Goal: Information Seeking & Learning: Find specific fact

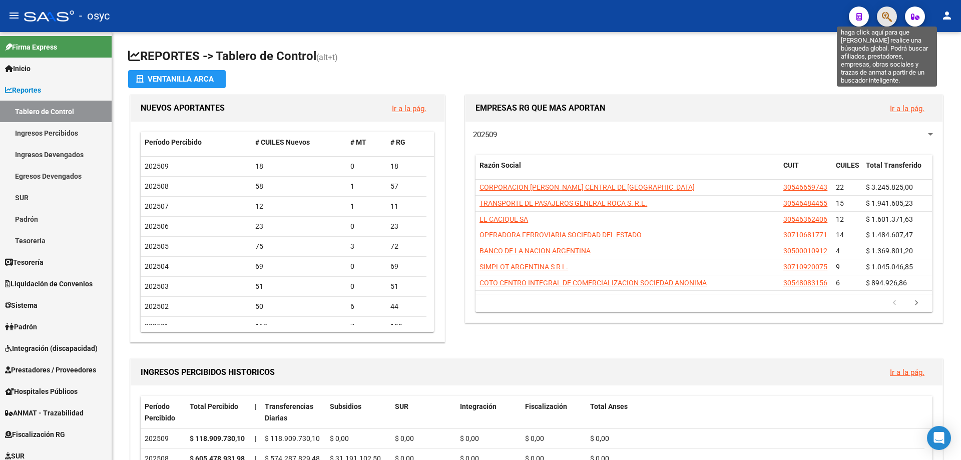
click at [888, 14] on icon "button" at bounding box center [887, 17] width 10 height 12
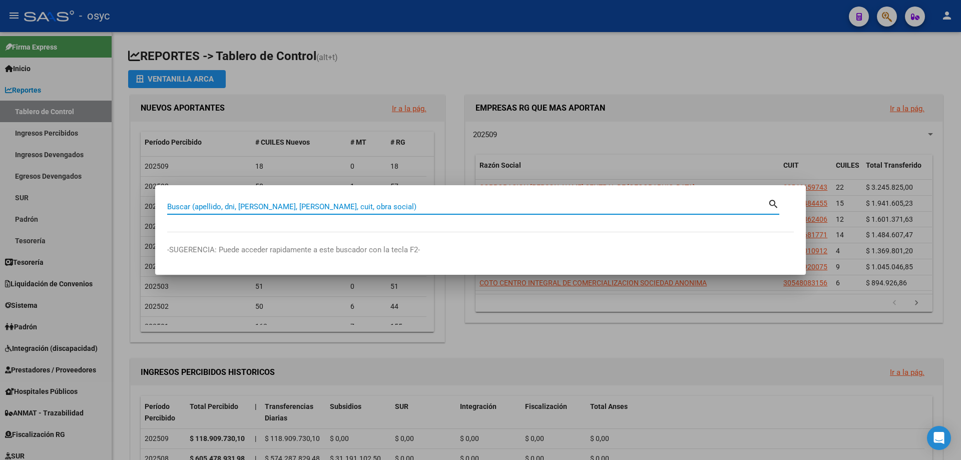
click at [349, 206] on input "Buscar (apellido, dni, [PERSON_NAME], [PERSON_NAME], cuit, obra social)" at bounding box center [467, 206] width 600 height 9
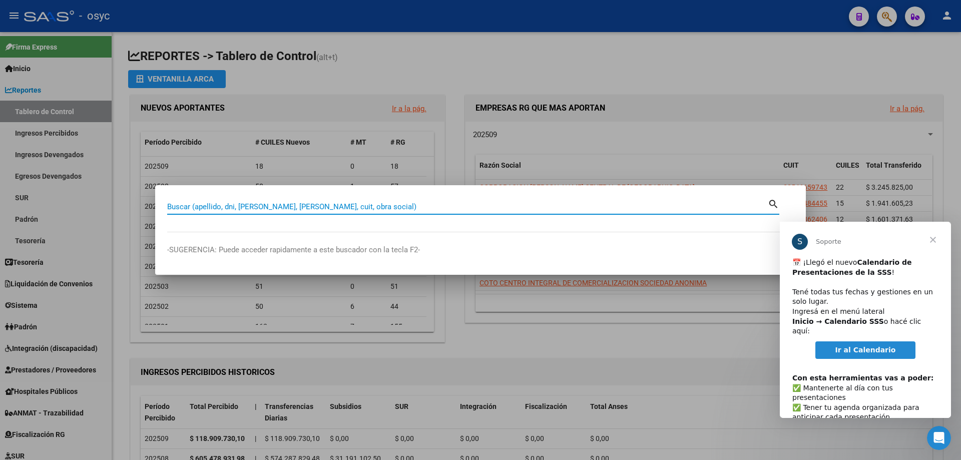
drag, startPoint x: 904, startPoint y: 19, endPoint x: 894, endPoint y: 16, distance: 10.6
click at [897, 17] on div at bounding box center [480, 230] width 961 height 460
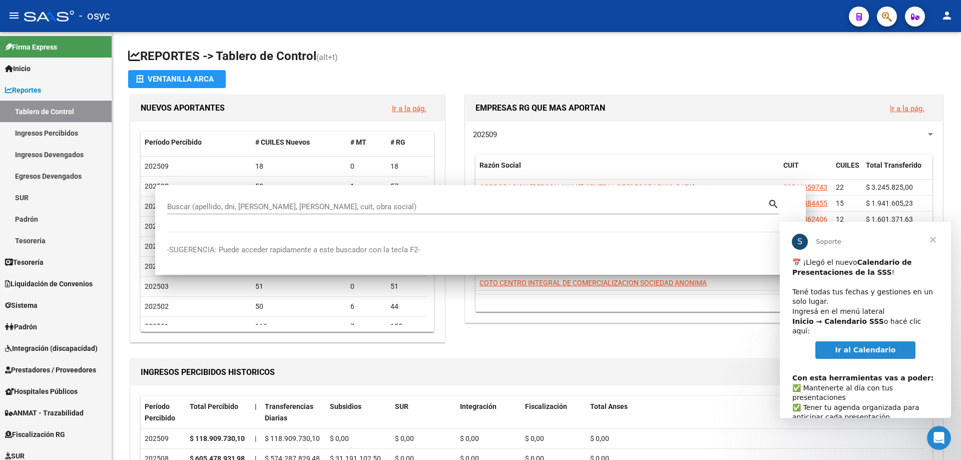
click at [887, 12] on icon "button" at bounding box center [887, 17] width 10 height 12
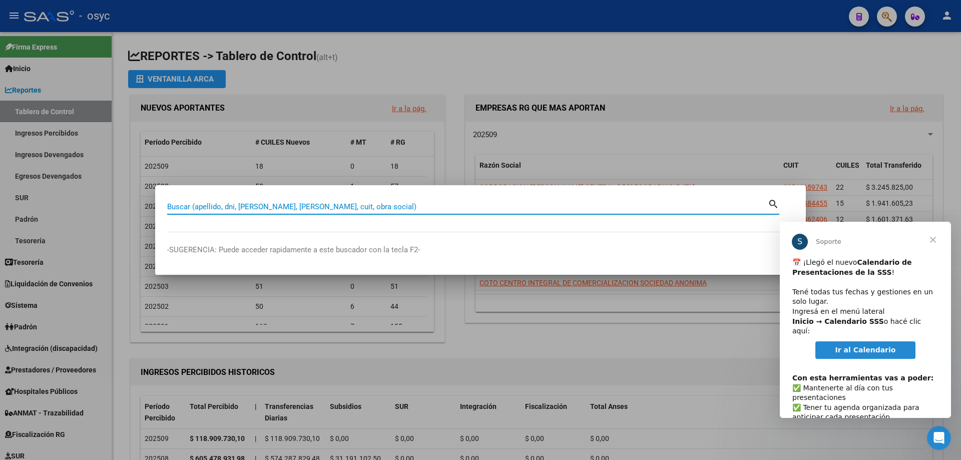
paste input "20-25954201-5"
type input "20259542015"
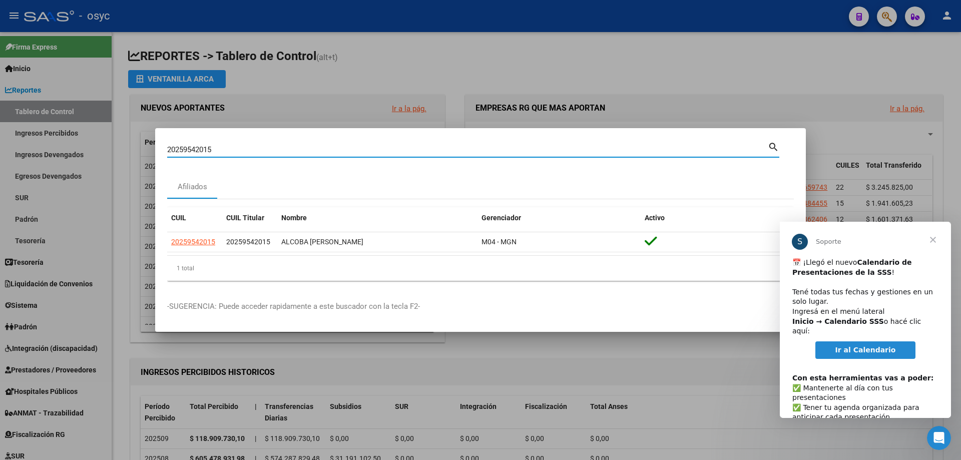
click at [935, 240] on span "Cerrar" at bounding box center [933, 240] width 36 height 36
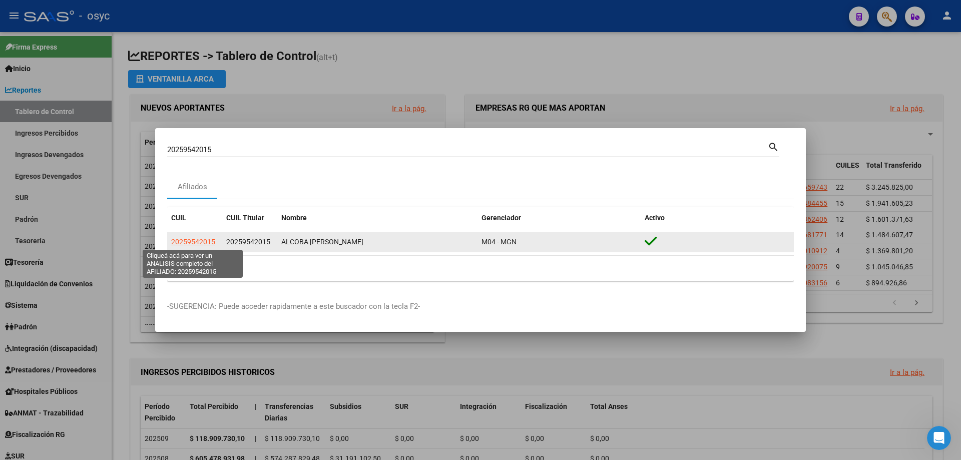
click at [204, 239] on span "20259542015" at bounding box center [193, 242] width 44 height 8
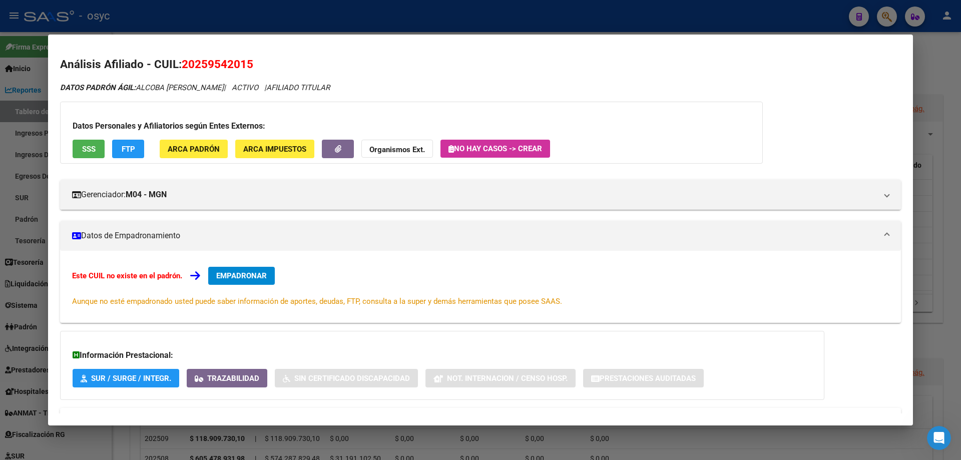
click at [129, 149] on span "FTP" at bounding box center [129, 149] width 14 height 9
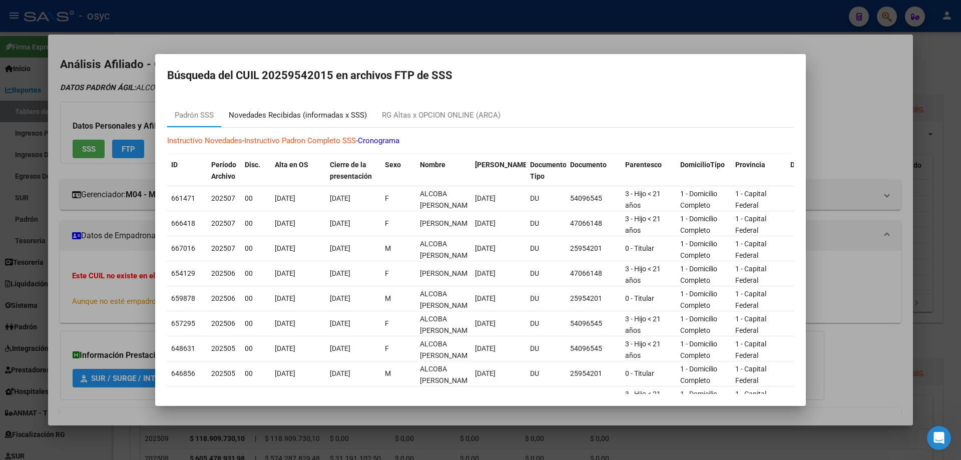
click at [276, 110] on div "Novedades Recibidas (informadas x SSS)" at bounding box center [298, 116] width 138 height 12
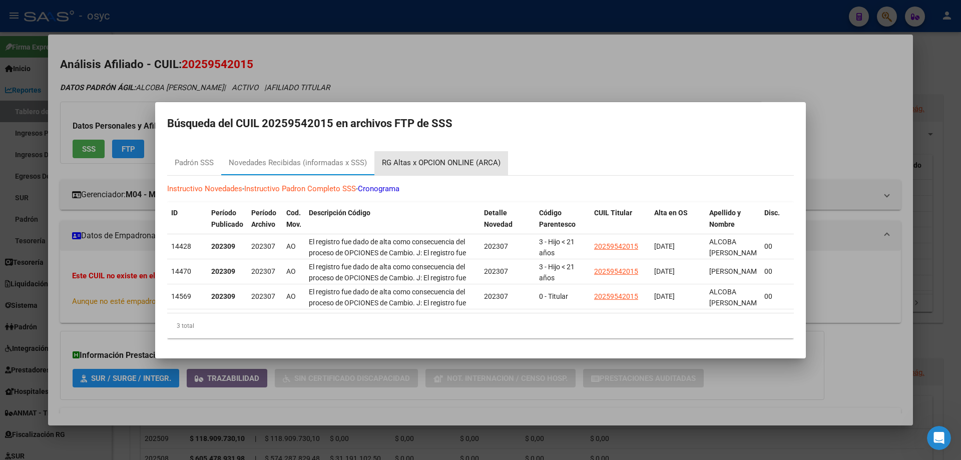
click at [443, 160] on div "RG Altas x OPCION ONLINE (ARCA)" at bounding box center [441, 163] width 119 height 12
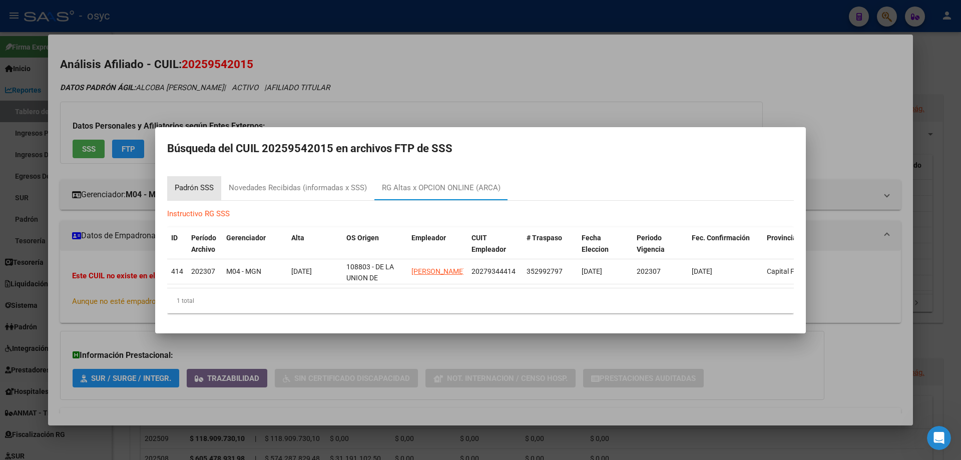
click at [193, 183] on div "Padrón SSS" at bounding box center [194, 188] width 39 height 12
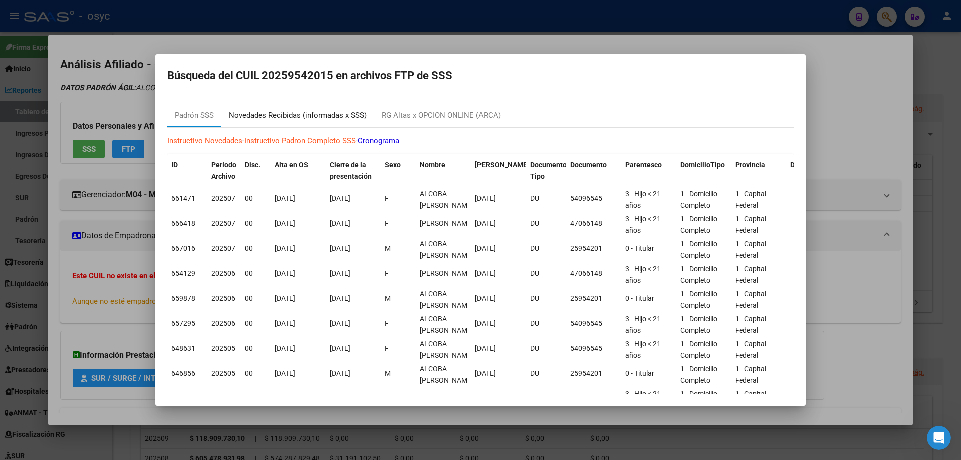
click at [308, 122] on div "Novedades Recibidas (informadas x SSS)" at bounding box center [297, 115] width 153 height 24
click at [308, 85] on h2 "Búsqueda del CUIL 20259542015 en archivos FTP de SSS" at bounding box center [480, 75] width 626 height 19
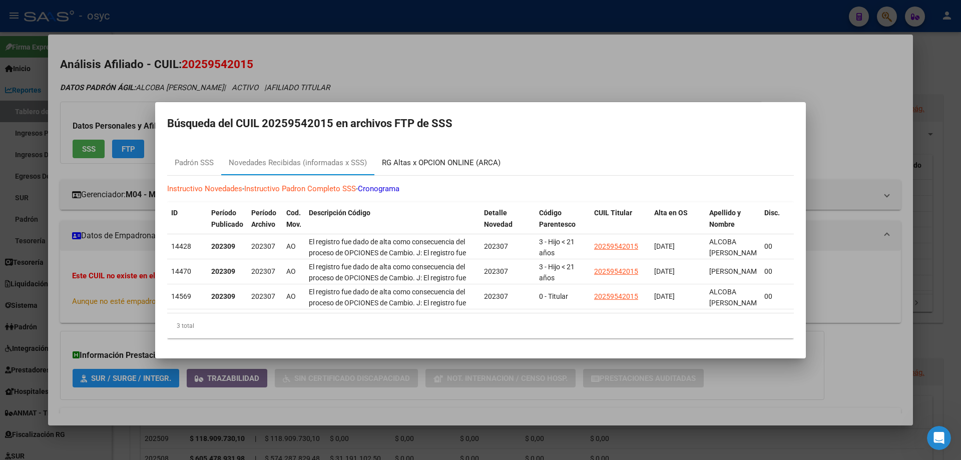
click at [465, 157] on div "RG Altas x OPCION ONLINE (ARCA)" at bounding box center [441, 163] width 119 height 12
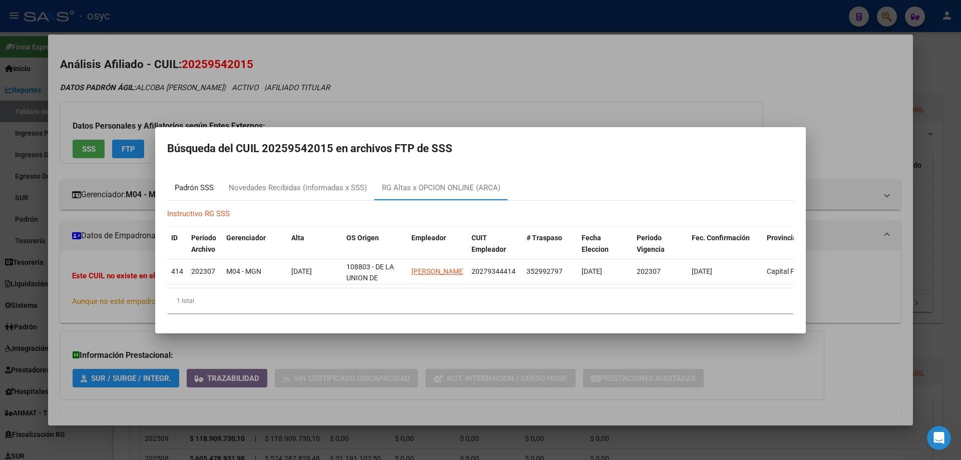
click at [207, 184] on div "Padrón SSS" at bounding box center [194, 188] width 39 height 12
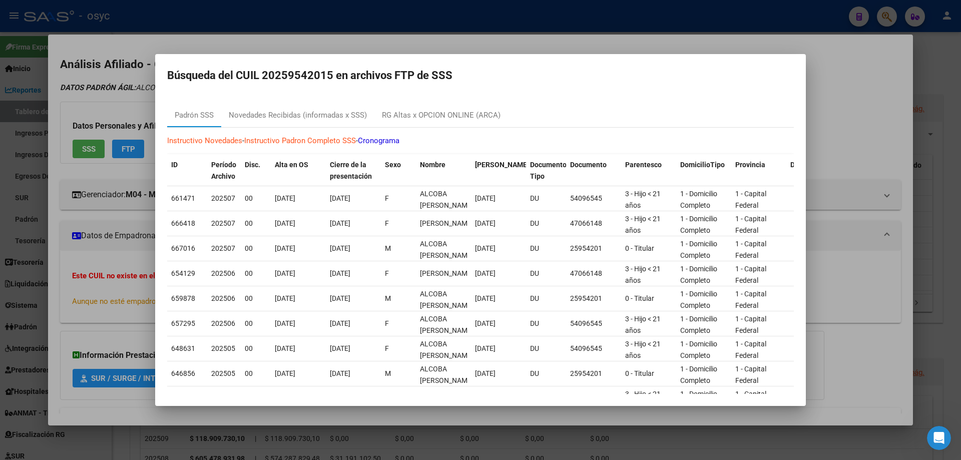
click at [544, 91] on mat-dialog-container "Búsqueda del CUIL 20259542015 en archivos FTP de SSS Padrón SSS Novedades Recib…" at bounding box center [480, 230] width 650 height 352
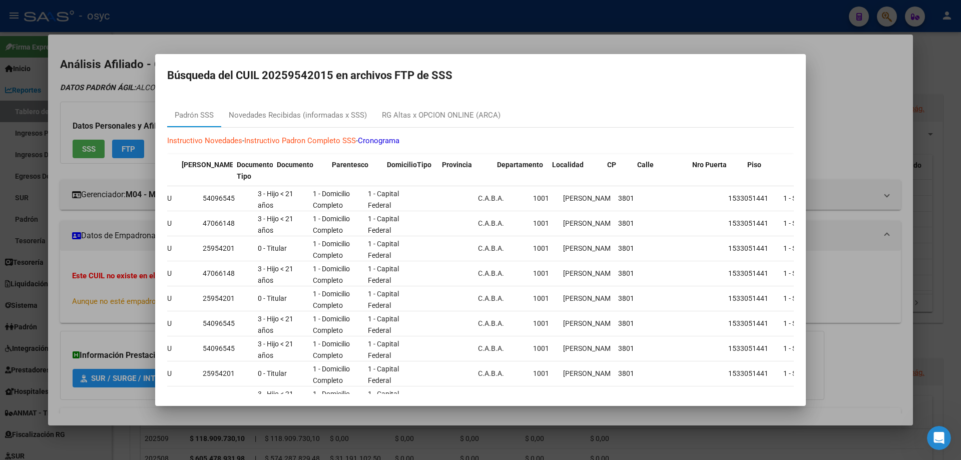
drag, startPoint x: 776, startPoint y: 196, endPoint x: 820, endPoint y: 197, distance: 44.5
click at [820, 197] on div "20259542015 Buscar (apellido, dni, cuil, nro traspaso, cuit, obra social) searc…" at bounding box center [480, 230] width 961 height 460
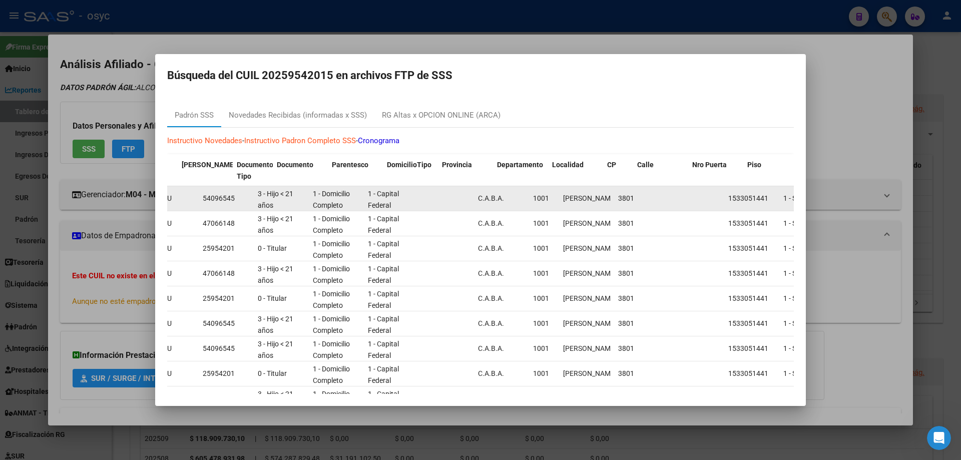
scroll to position [0, 515]
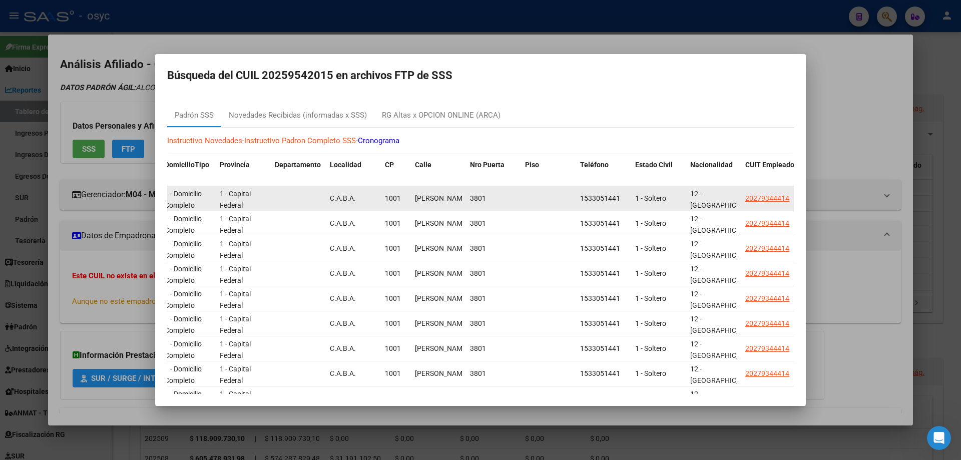
click at [474, 190] on datatable-body-cell "3801" at bounding box center [493, 198] width 55 height 25
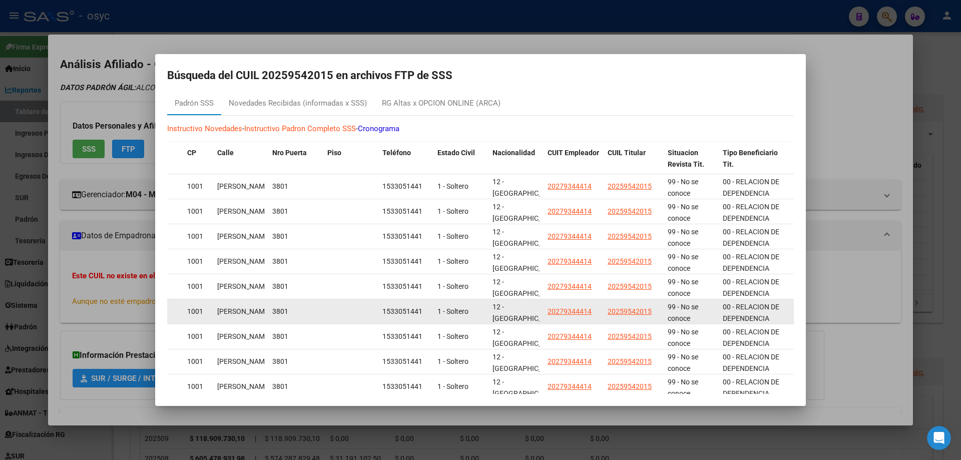
scroll to position [0, 0]
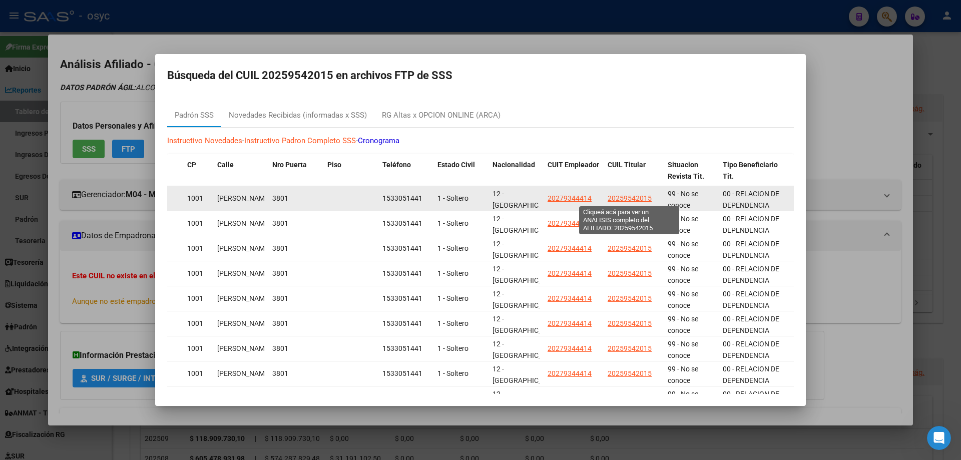
click at [633, 197] on span "20259542015" at bounding box center [629, 198] width 44 height 8
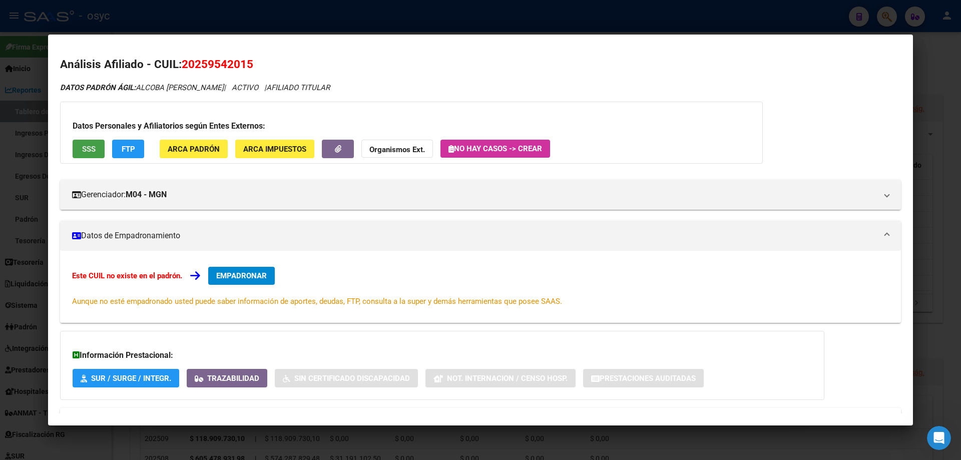
click at [91, 145] on span "SSS" at bounding box center [89, 149] width 14 height 9
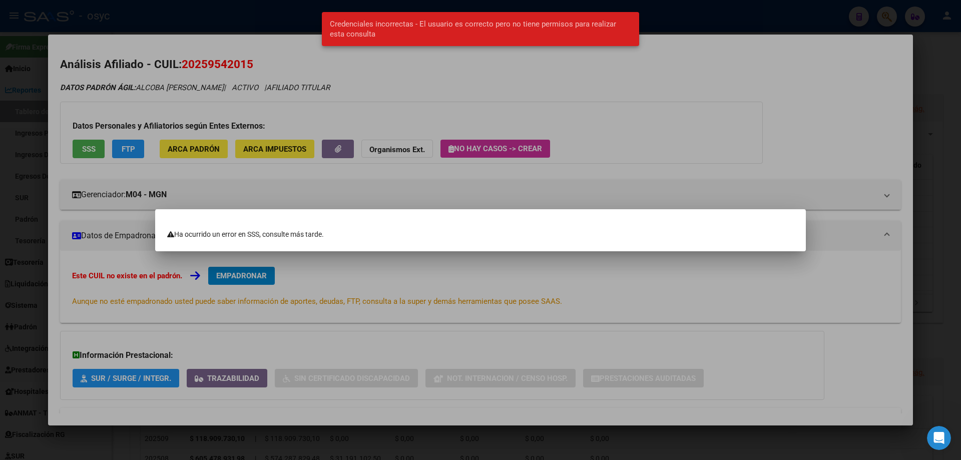
click at [481, 141] on div at bounding box center [480, 230] width 961 height 460
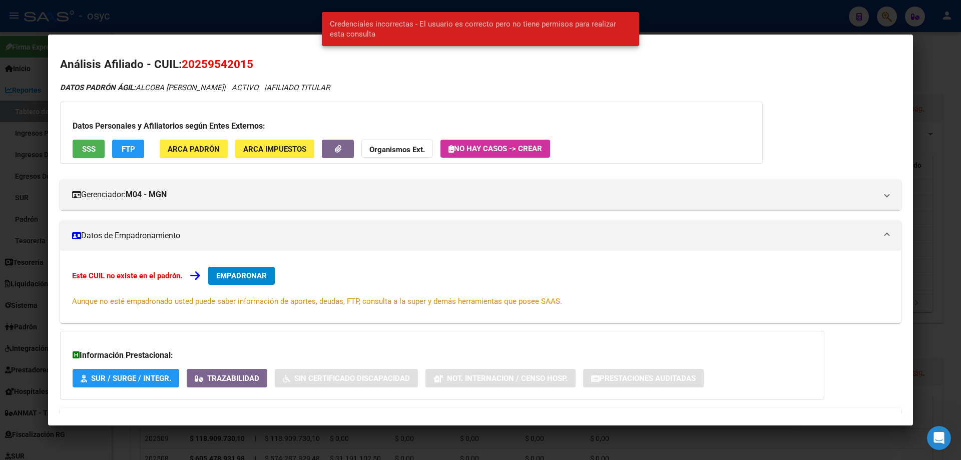
click at [133, 150] on span "FTP" at bounding box center [129, 149] width 14 height 9
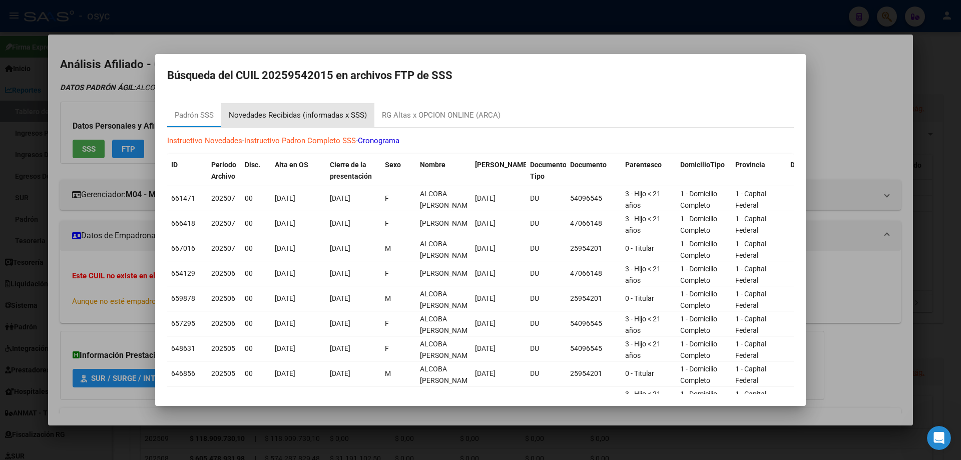
click at [303, 121] on div "Novedades Recibidas (informadas x SSS)" at bounding box center [298, 116] width 138 height 12
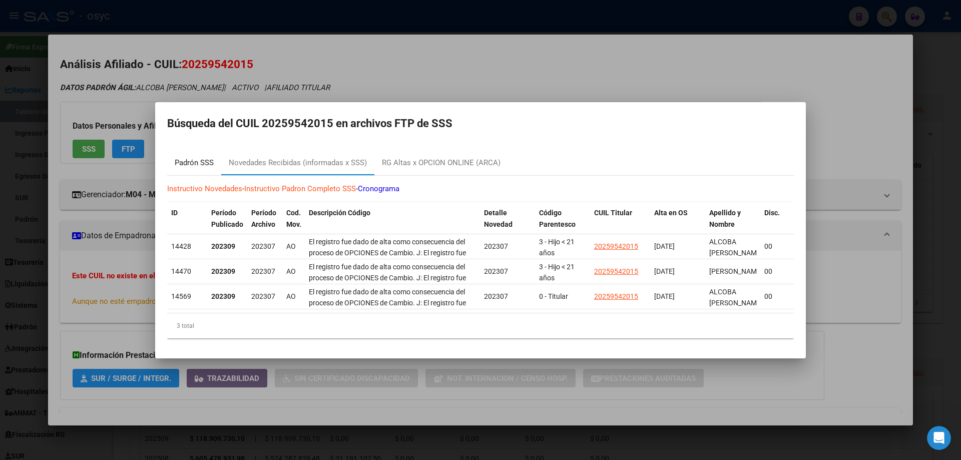
click at [194, 153] on div "Padrón SSS" at bounding box center [194, 163] width 54 height 24
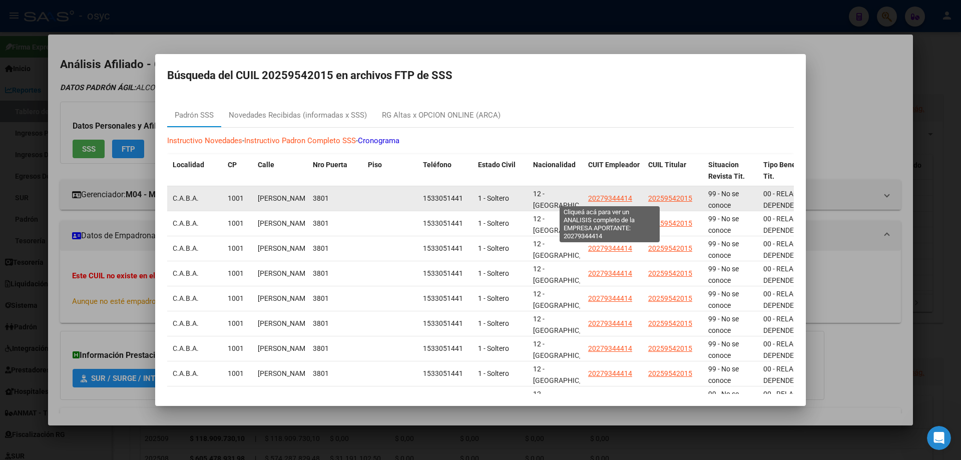
click at [624, 198] on span "20279344414" at bounding box center [610, 198] width 44 height 8
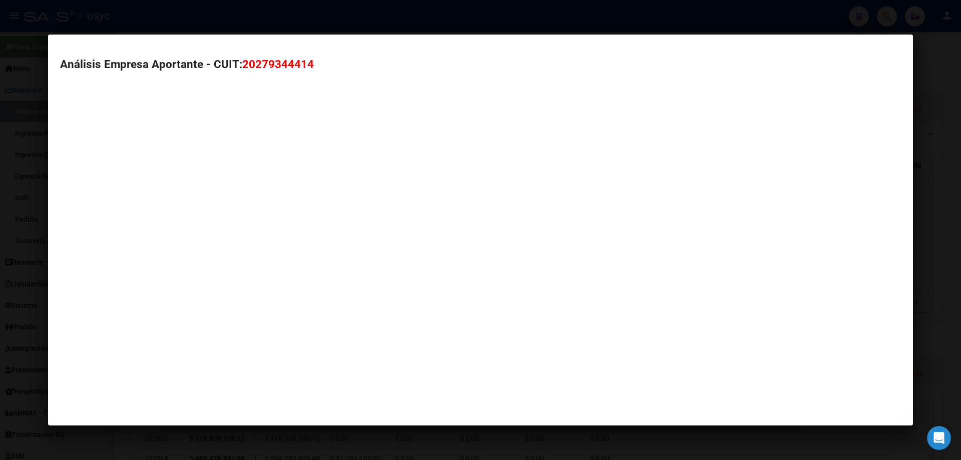
type textarea "20279344414"
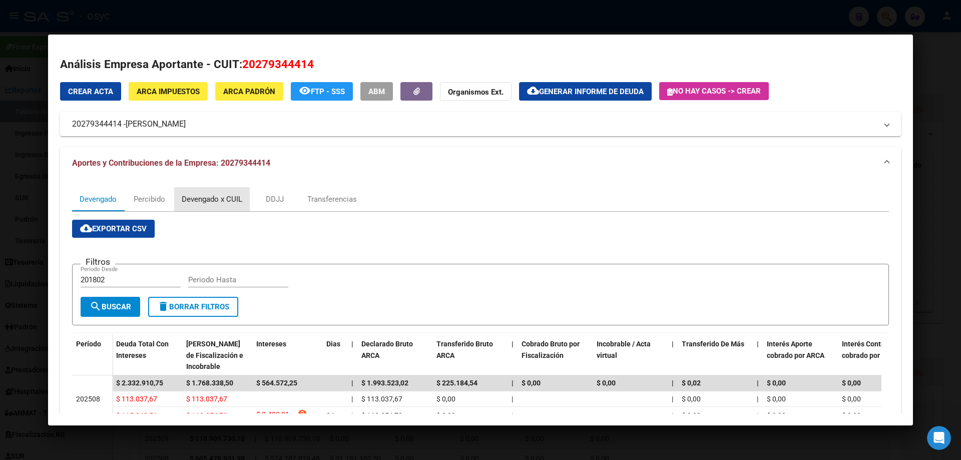
click at [198, 198] on div "Devengado x CUIL" at bounding box center [212, 199] width 61 height 11
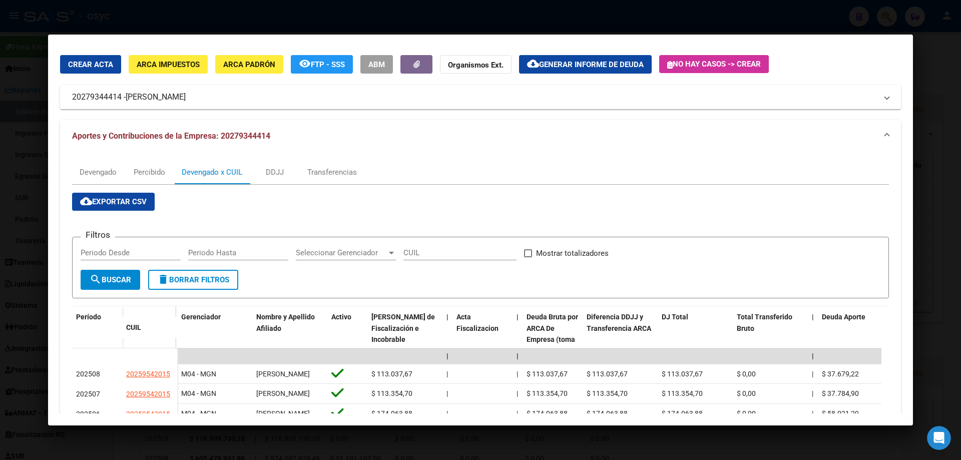
scroll to position [127, 0]
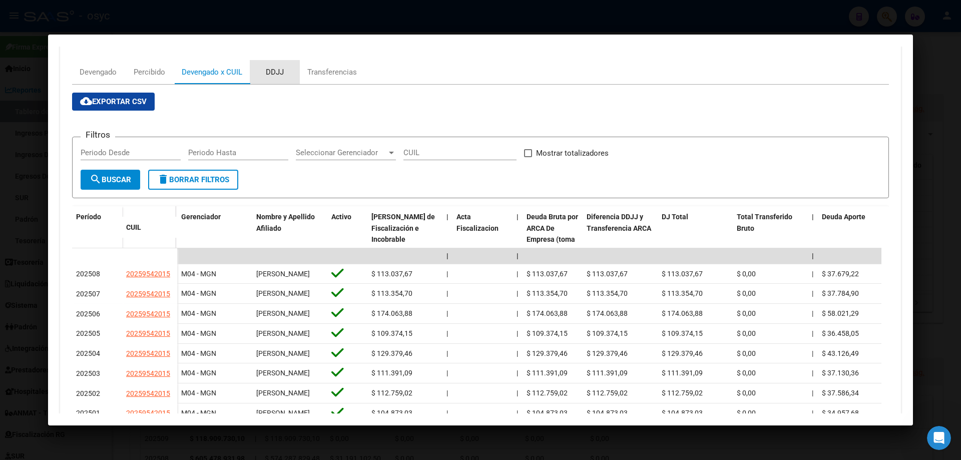
click at [274, 72] on div "DDJJ" at bounding box center [275, 72] width 18 height 11
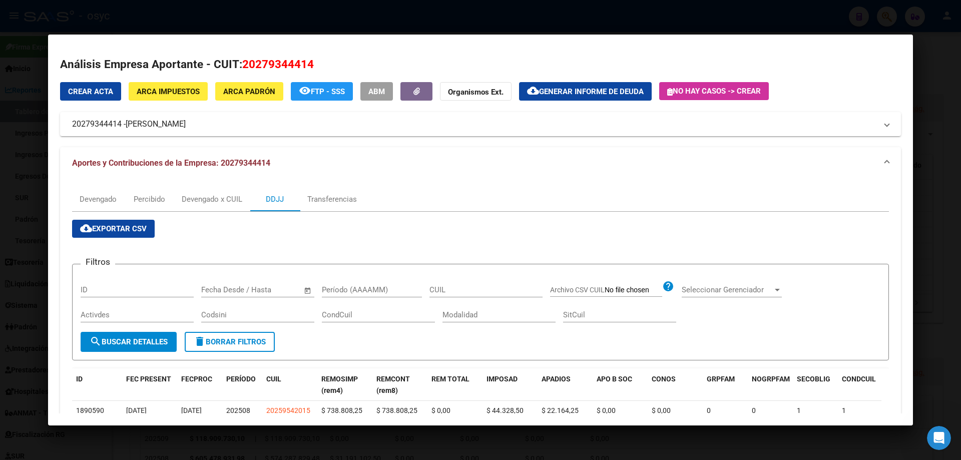
drag, startPoint x: 241, startPoint y: 64, endPoint x: 310, endPoint y: 64, distance: 69.0
click at [310, 64] on span "20279344414" at bounding box center [278, 64] width 72 height 13
copy span "20279344414"
